Goal: Information Seeking & Learning: Learn about a topic

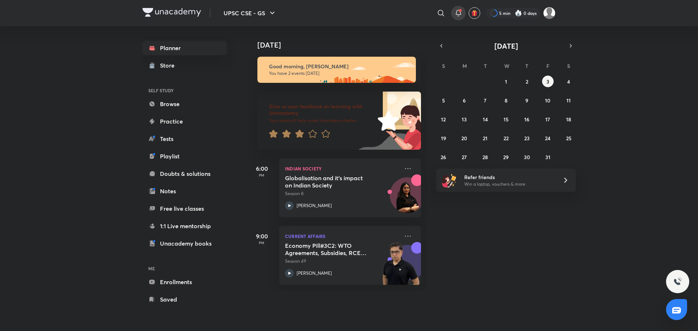
click at [455, 17] on icon at bounding box center [458, 13] width 9 height 9
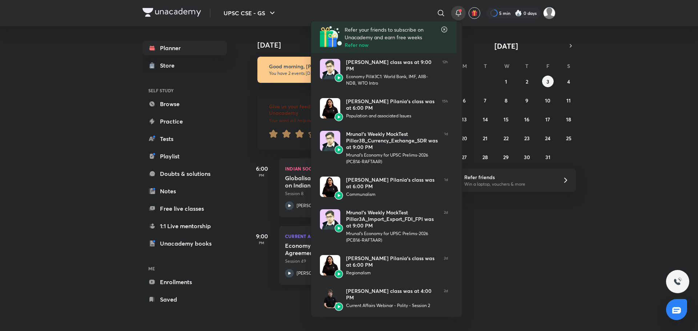
click at [441, 15] on div at bounding box center [349, 165] width 698 height 331
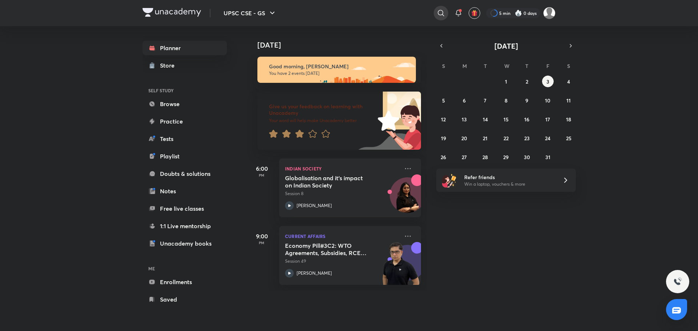
click at [441, 15] on icon at bounding box center [441, 13] width 6 height 6
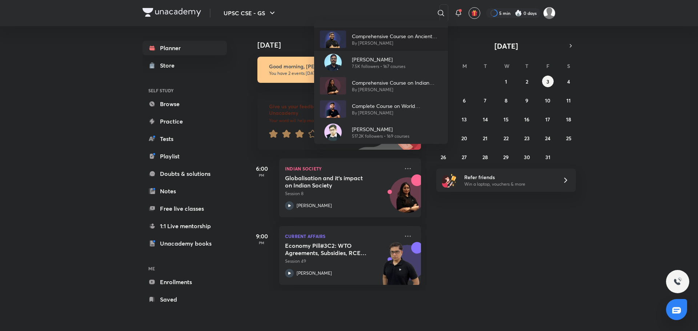
click at [385, 43] on p "By [PERSON_NAME]" at bounding box center [397, 43] width 90 height 7
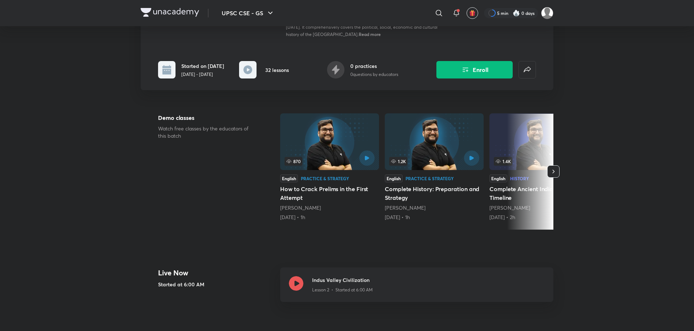
scroll to position [145, 0]
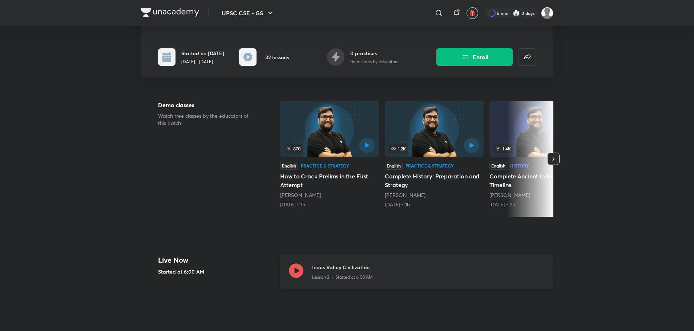
click at [303, 265] on div at bounding box center [296, 272] width 15 height 17
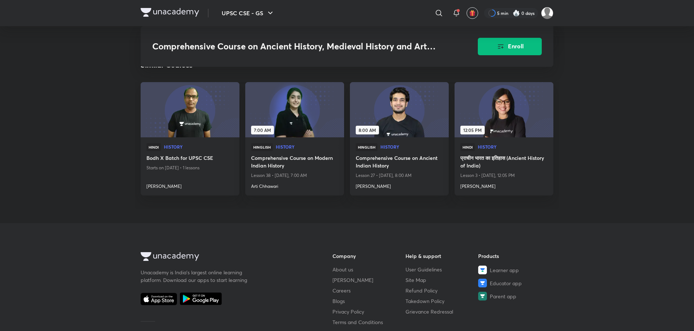
scroll to position [1014, 0]
